Goal: Transaction & Acquisition: Purchase product/service

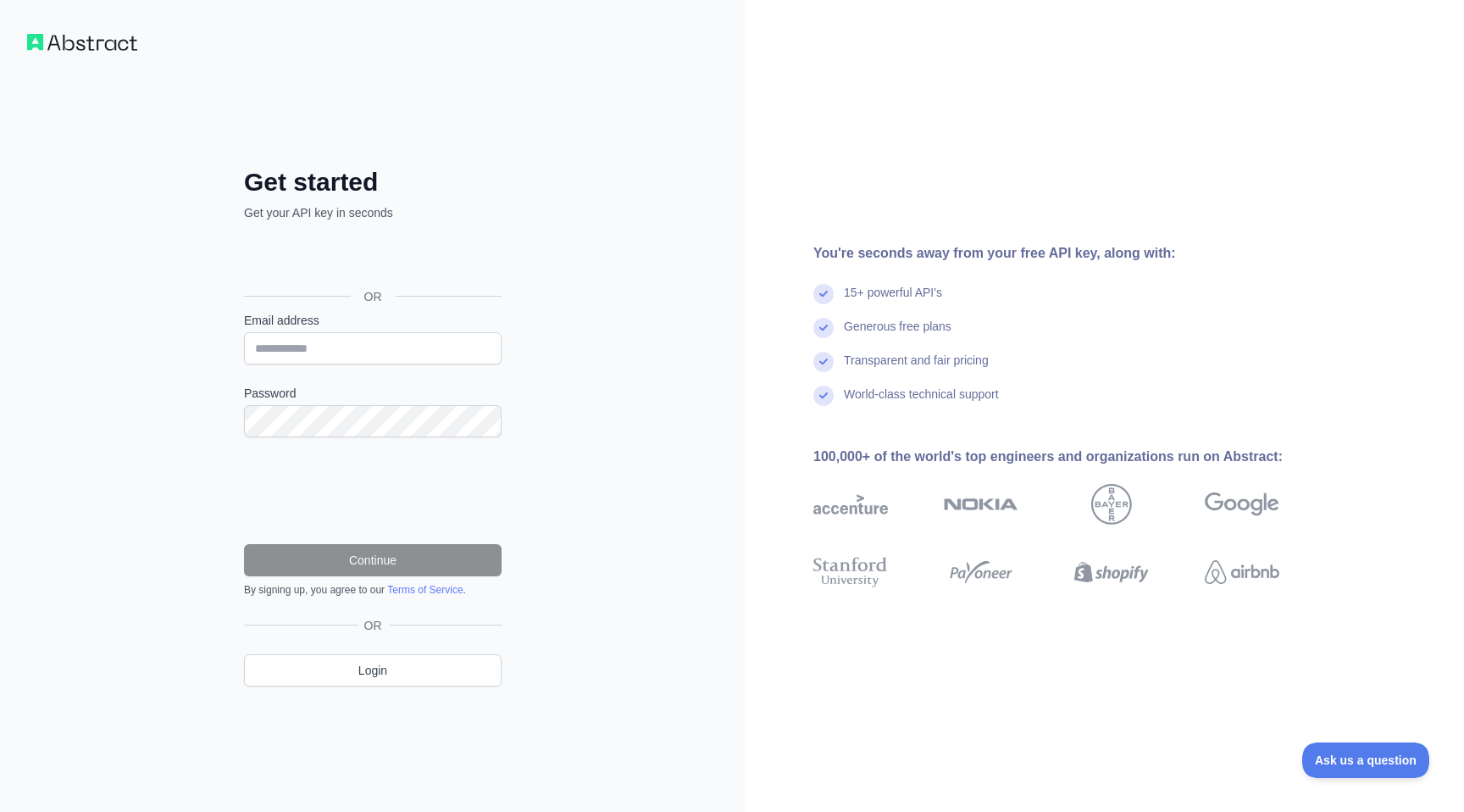
click at [429, 329] on div "Email address" at bounding box center [372, 338] width 257 height 53
click at [439, 346] on input "Email address" at bounding box center [372, 348] width 257 height 32
type input "**********"
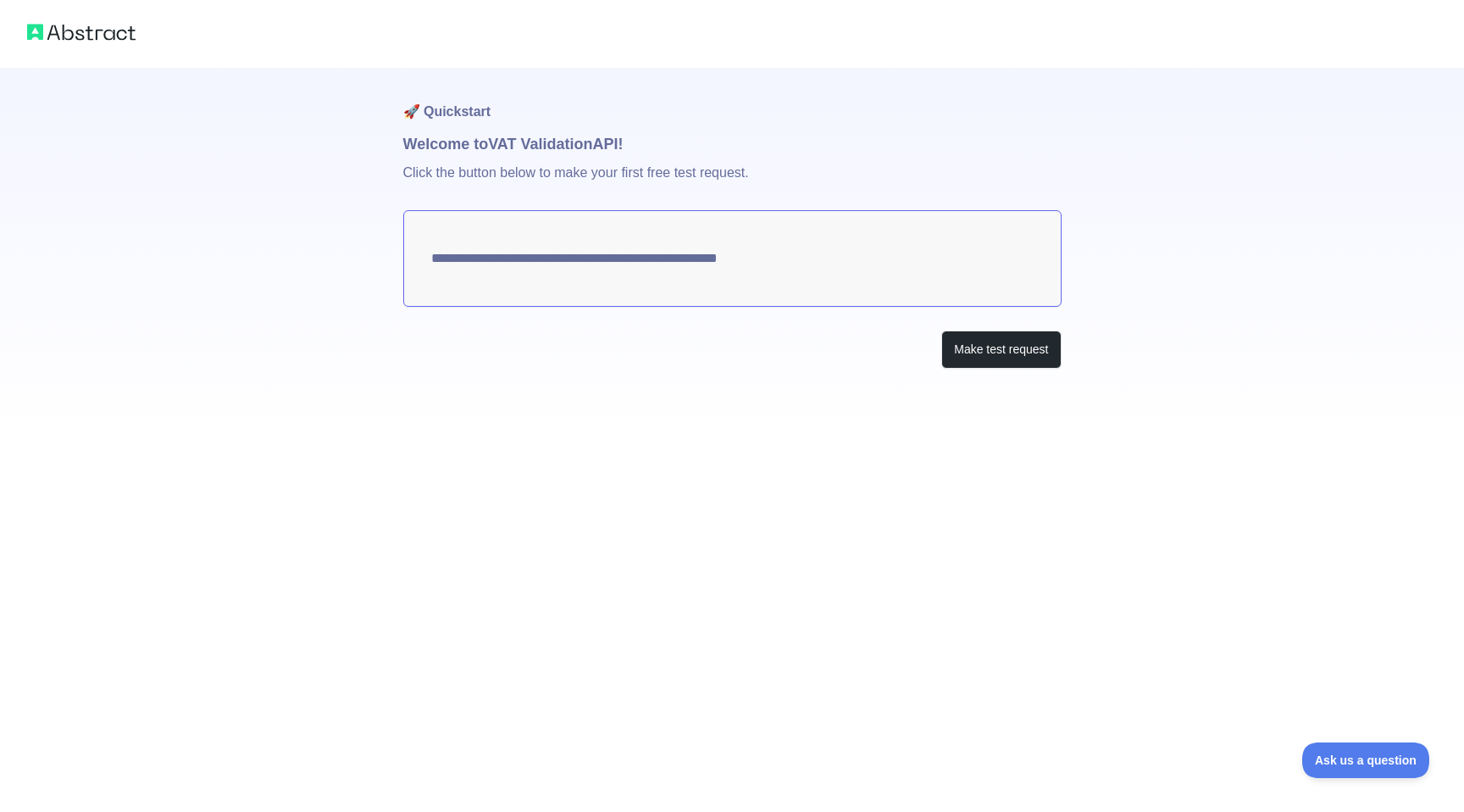
click at [783, 260] on textarea "**********" at bounding box center [732, 258] width 659 height 96
drag, startPoint x: 420, startPoint y: 261, endPoint x: 907, endPoint y: 263, distance: 487.0
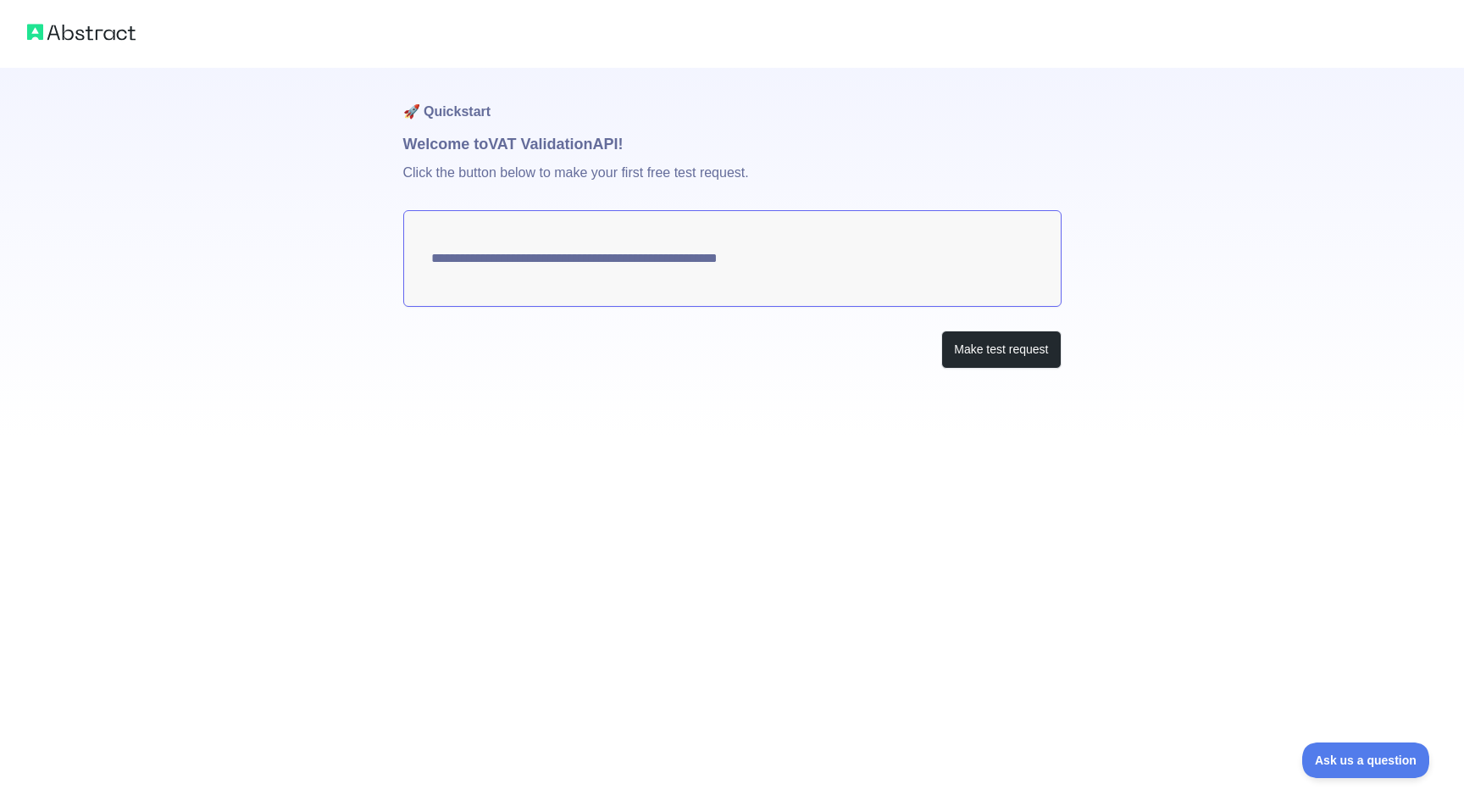
click at [907, 263] on textarea "**********" at bounding box center [732, 258] width 659 height 96
click at [841, 260] on textarea "**********" at bounding box center [732, 258] width 659 height 96
click at [999, 366] on button "Make test request" at bounding box center [1001, 349] width 119 height 38
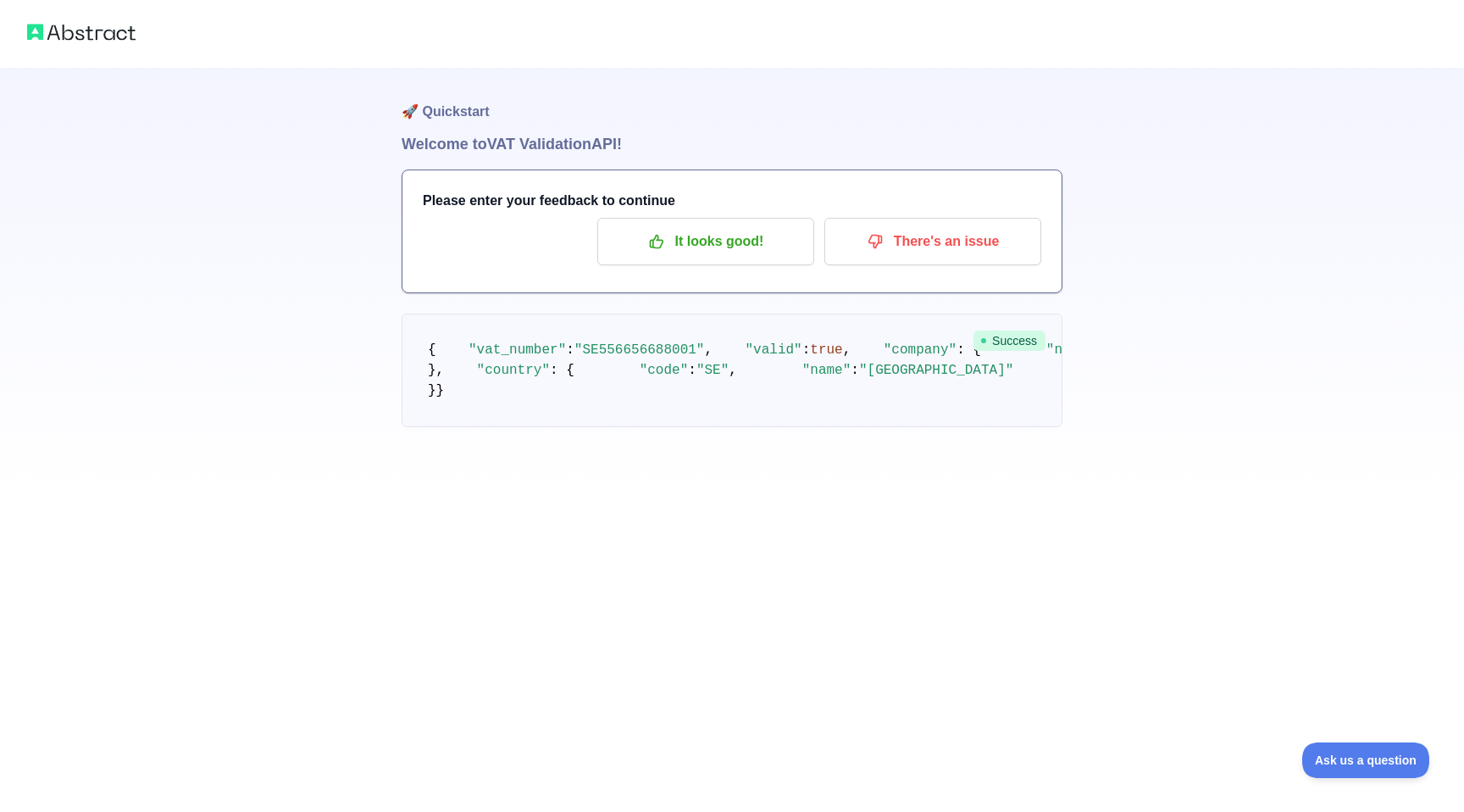
click at [767, 393] on pre "{ "vat_number" : "SE556656688001" , "valid" : true , "company" : { "name" : "GO…" at bounding box center [732, 370] width 661 height 113
click at [743, 426] on pre "{ "vat_number" : "SE556656688001" , "valid" : true , "company" : { "name" : "GO…" at bounding box center [732, 370] width 661 height 113
click at [721, 427] on pre "{ "vat_number" : "SE556656688001" , "valid" : true , "company" : { "name" : "GO…" at bounding box center [732, 370] width 661 height 113
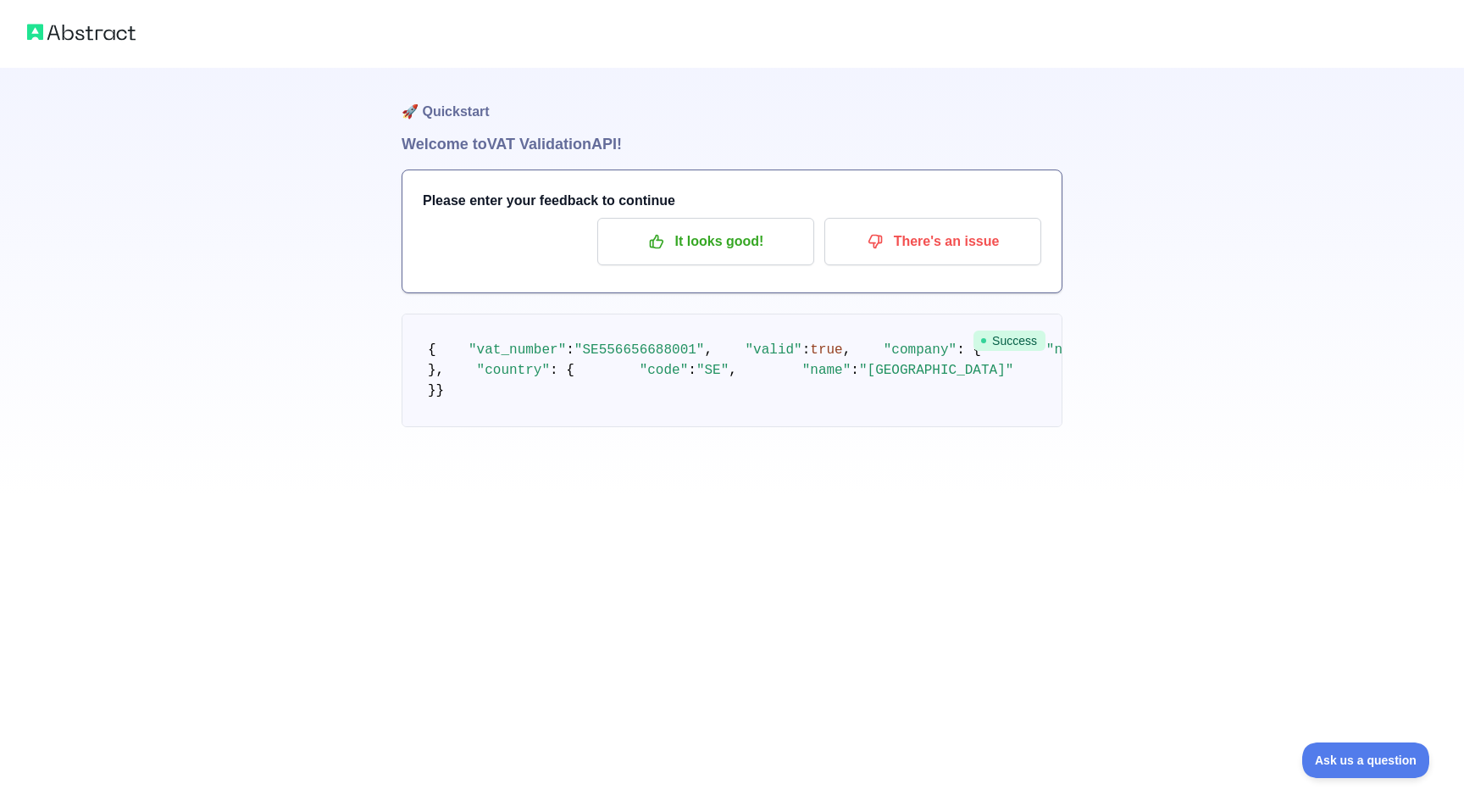
click at [646, 427] on pre "{ "vat_number" : "SE556656688001" , "valid" : true , "company" : { "name" : "GO…" at bounding box center [732, 370] width 661 height 113
click at [1184, 371] on div "🚀 Quickstart Welcome to VAT Validation API! Please enter your feedback to conti…" at bounding box center [732, 247] width 1464 height 495
click at [752, 413] on pre "{ "vat_number" : "SE556656688001" , "valid" : true , "company" : { "name" : "GO…" at bounding box center [732, 370] width 661 height 113
click at [760, 248] on p "It looks good!" at bounding box center [706, 242] width 192 height 29
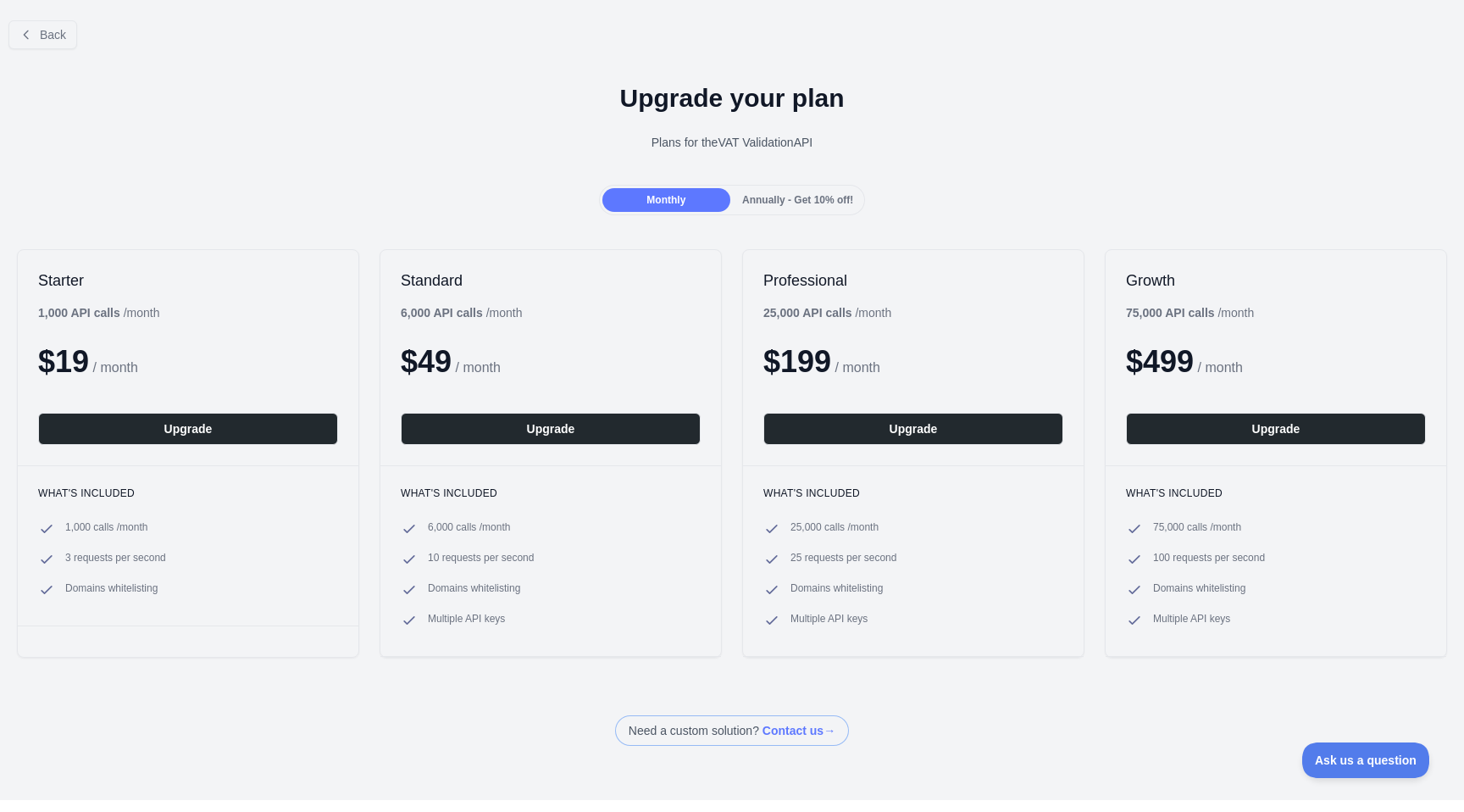
click at [754, 198] on span "Annually - Get 10% off!" at bounding box center [798, 200] width 111 height 12
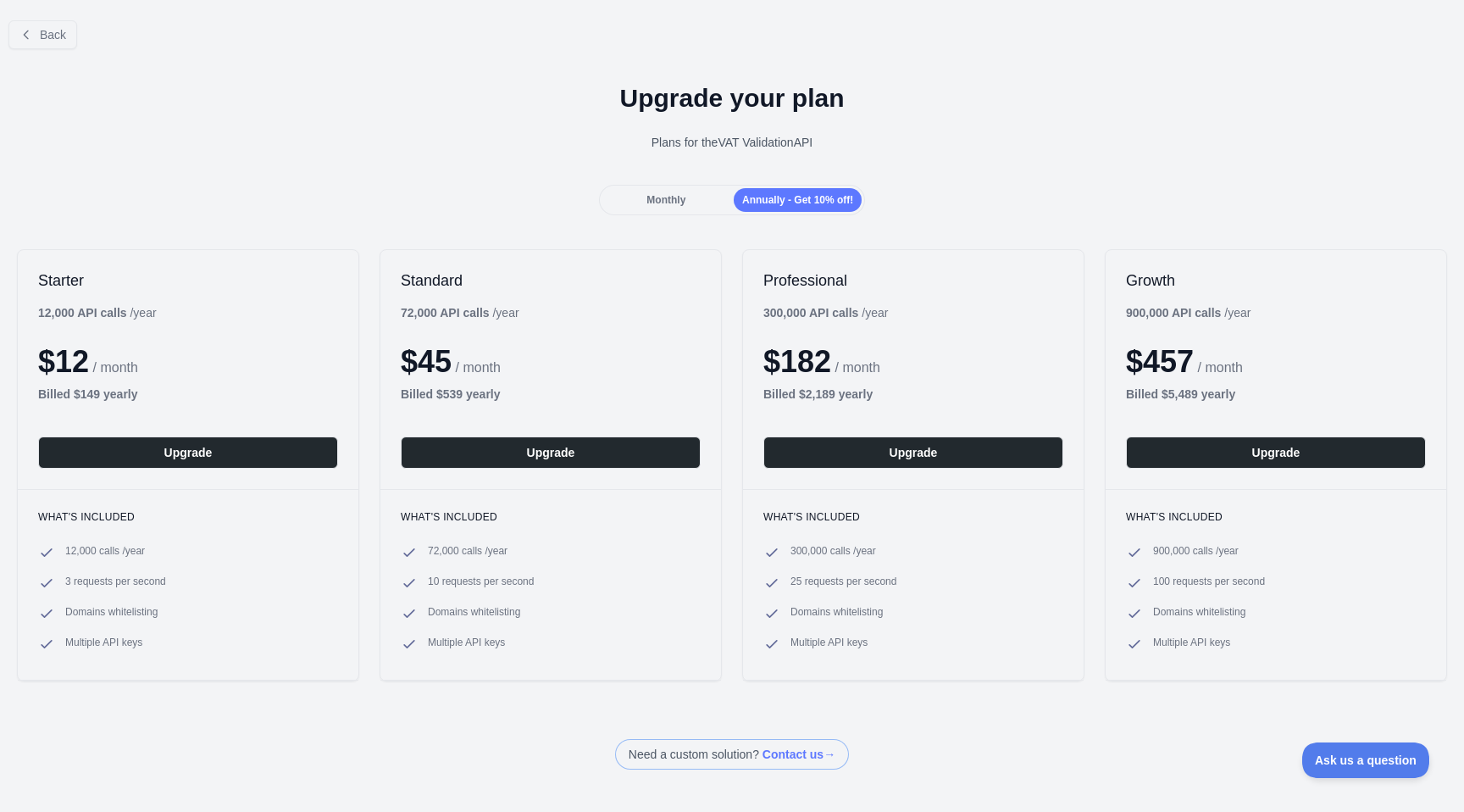
click at [692, 196] on div "Monthly" at bounding box center [666, 200] width 128 height 24
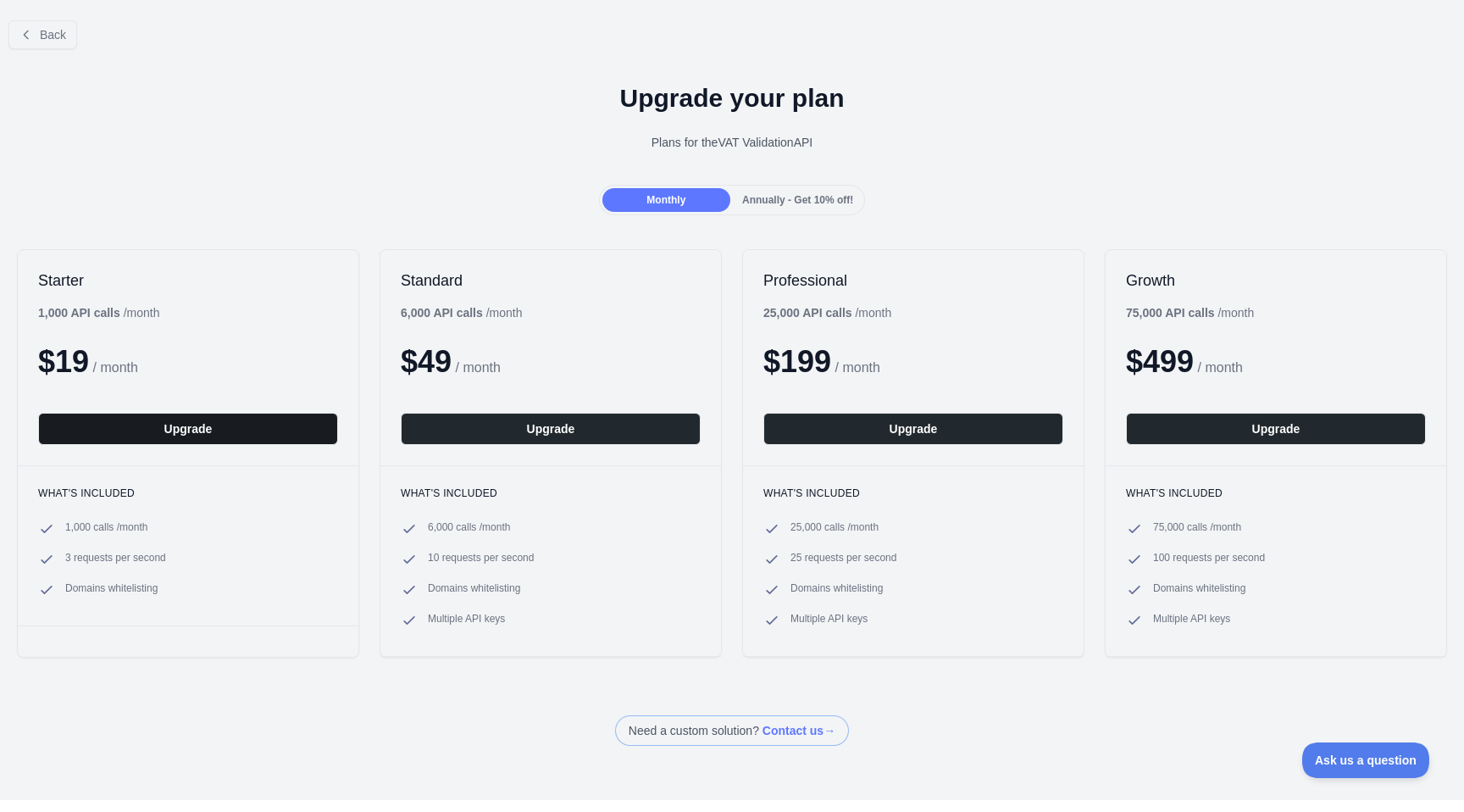
click at [201, 428] on button "Upgrade" at bounding box center [188, 429] width 300 height 32
click at [941, 238] on div "Starter 1,000 API calls / month $ 19 / month Upgrade What's included 1,000 call…" at bounding box center [732, 452] width 1464 height 442
click at [435, 198] on div "Monthly Annually - Get 10% off!" at bounding box center [732, 200] width 1464 height 31
click at [107, 453] on div "Starter 1,000 API calls / month $ 19 / month Upgrade" at bounding box center [188, 357] width 341 height 216
click at [154, 431] on button "Upgrade" at bounding box center [188, 429] width 300 height 32
